Goal: Check status: Check status

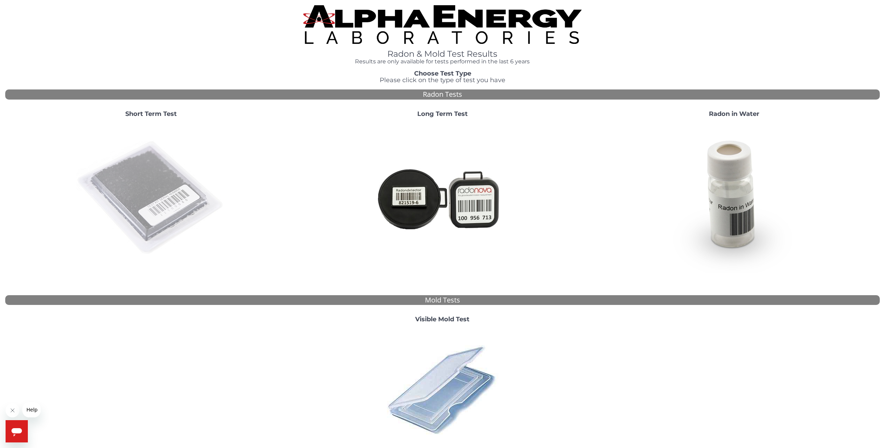
click at [149, 186] on img at bounding box center [151, 198] width 150 height 150
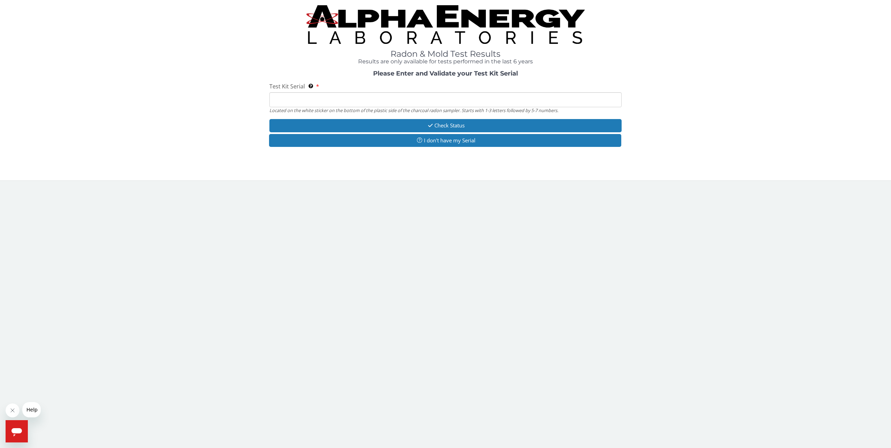
click at [290, 100] on input "Test Kit Serial Located on the white sticker on the bottom of the plastic side …" at bounding box center [445, 99] width 352 height 15
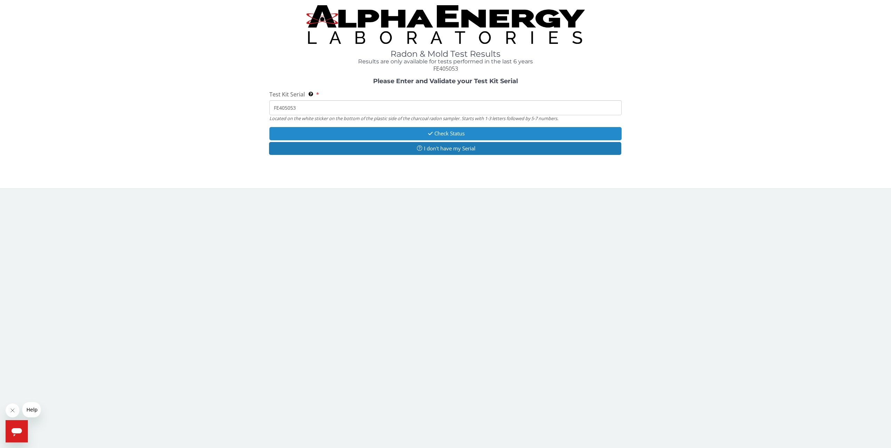
type input "FE405053"
click at [387, 132] on button "Check Status" at bounding box center [445, 133] width 352 height 13
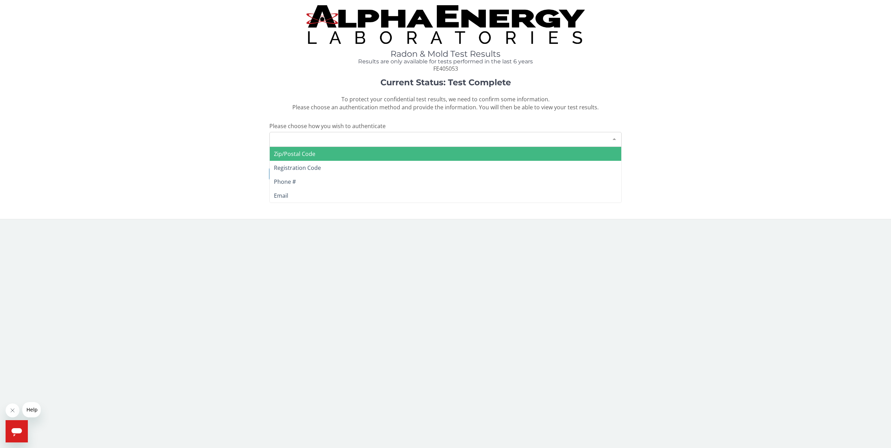
click at [299, 140] on div "Please make a selection" at bounding box center [445, 139] width 352 height 15
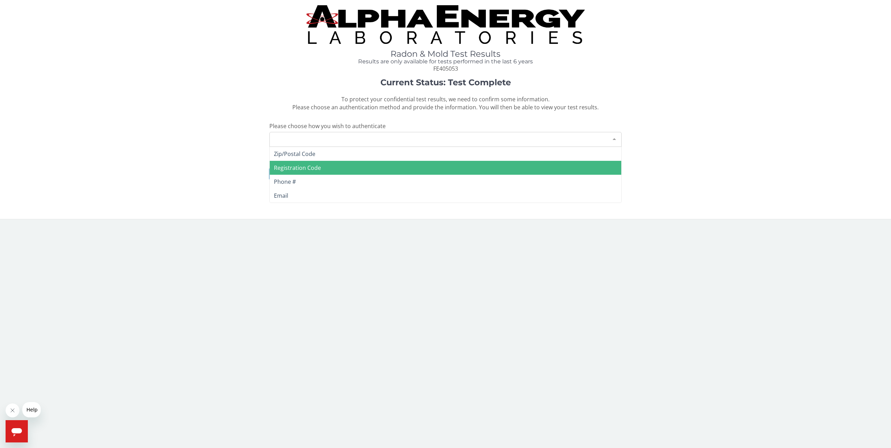
click at [306, 166] on span "Registration Code" at bounding box center [297, 168] width 47 height 8
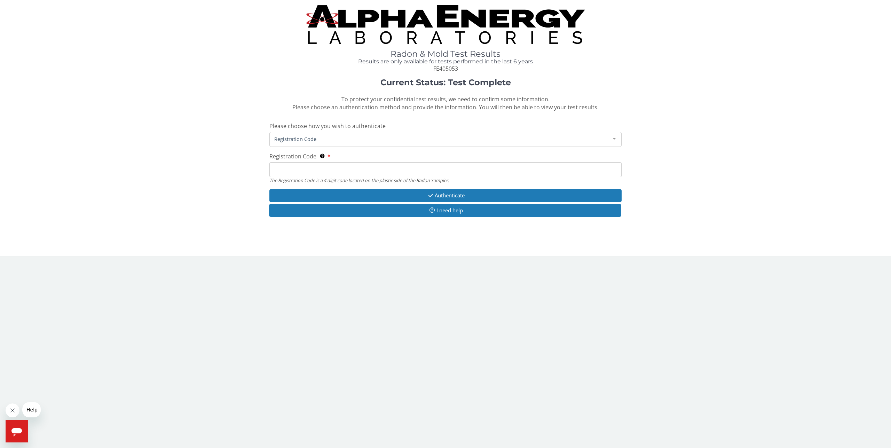
click at [305, 168] on input "Registration Code The Registration Code is a 4 digit code located on the plasti…" at bounding box center [445, 169] width 352 height 15
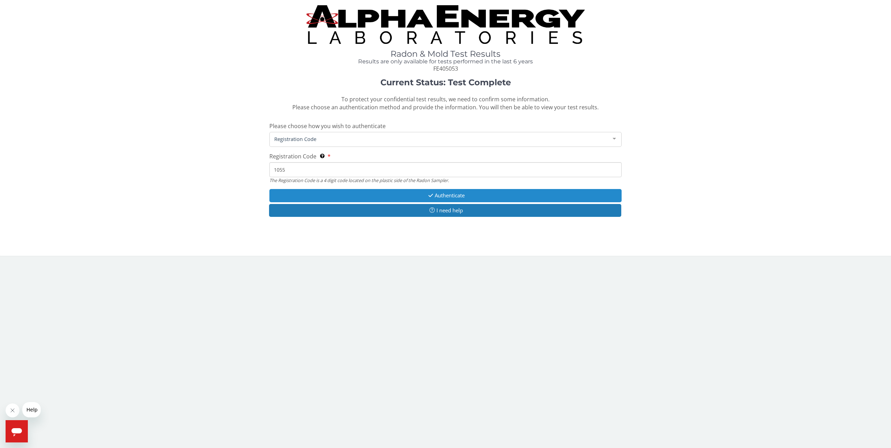
type input "1055"
click at [428, 196] on icon "button" at bounding box center [431, 195] width 8 height 5
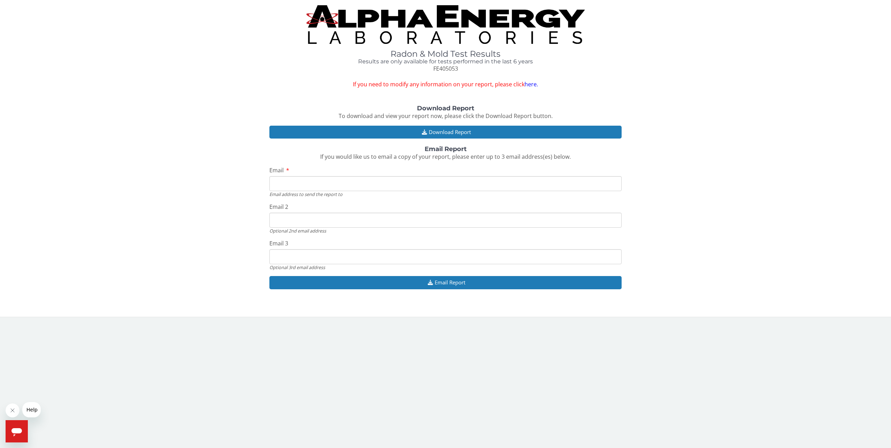
click at [406, 182] on input "Email" at bounding box center [445, 183] width 352 height 15
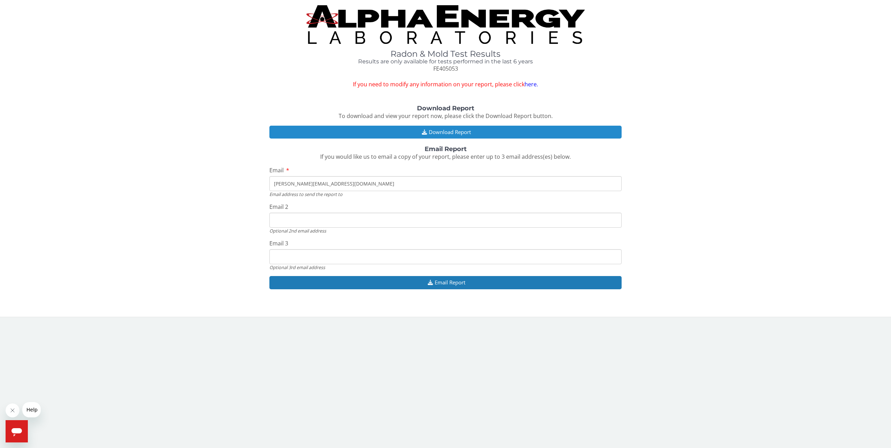
type input "[PERSON_NAME][EMAIL_ADDRESS][DOMAIN_NAME]"
click at [462, 130] on button "Download Report" at bounding box center [445, 132] width 352 height 13
